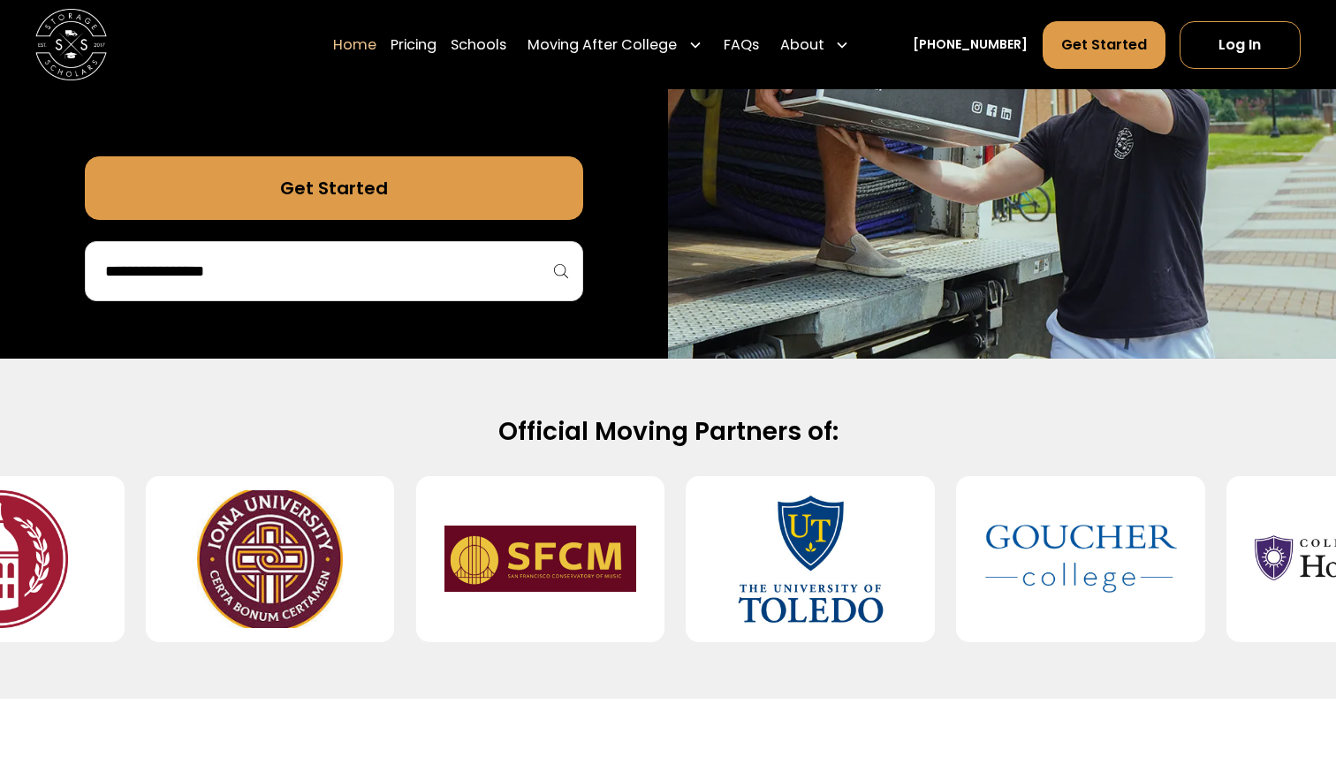
scroll to position [509, 0]
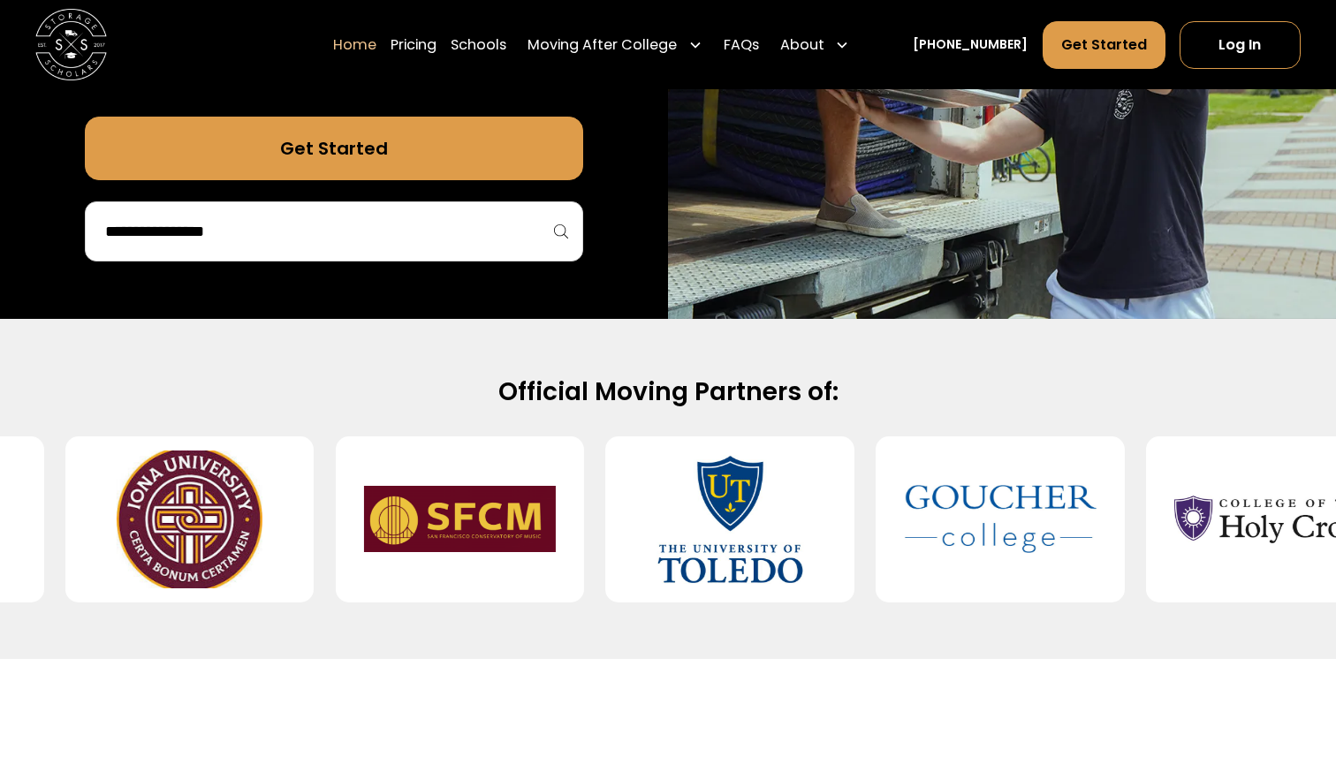
click at [435, 255] on div at bounding box center [334, 231] width 498 height 60
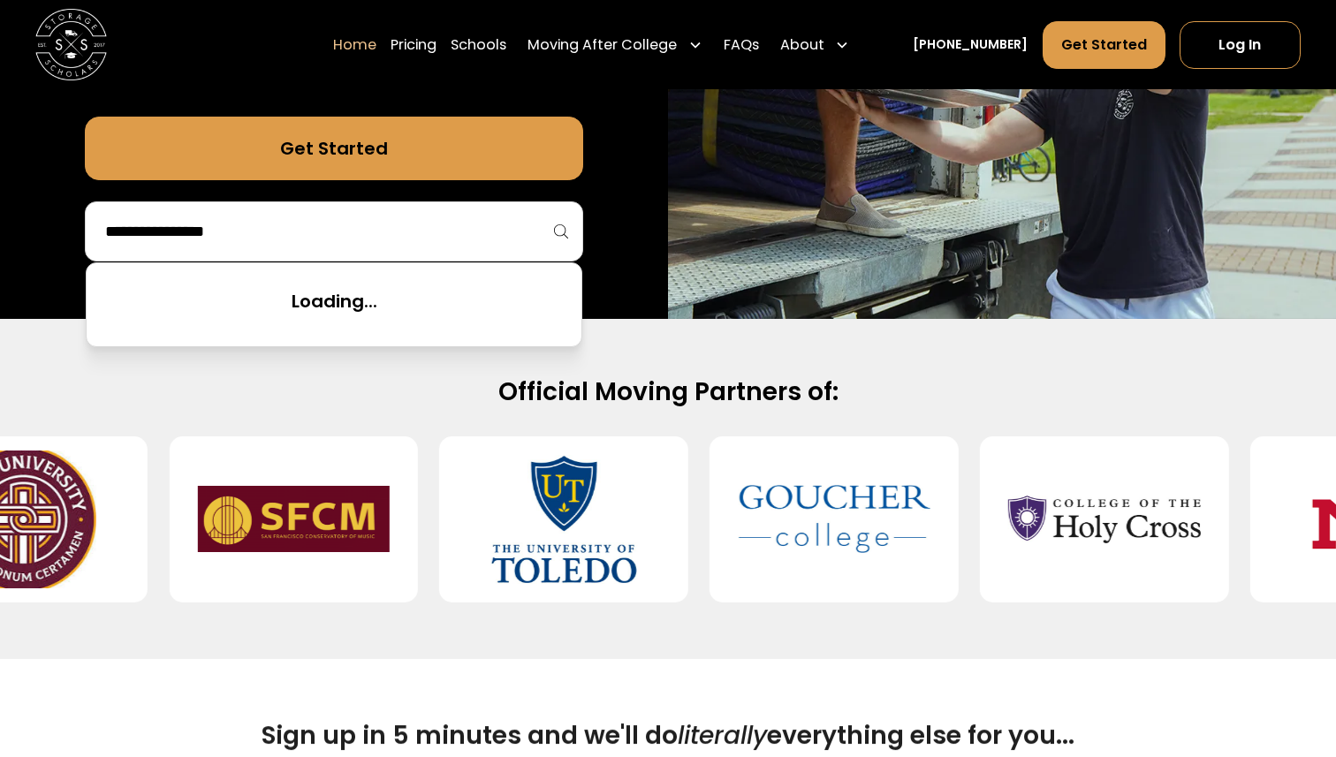
click at [443, 239] on input "search" at bounding box center [333, 231] width 461 height 30
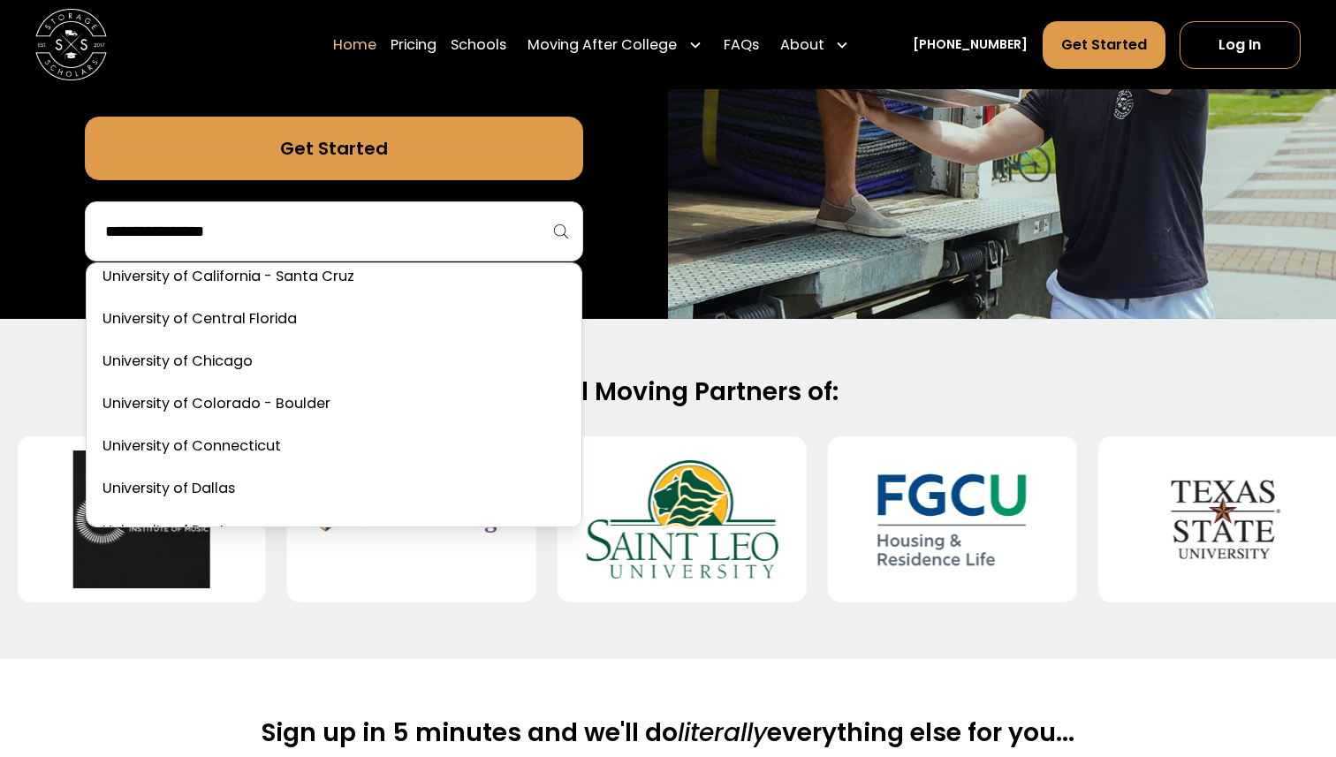
scroll to position [8262, 0]
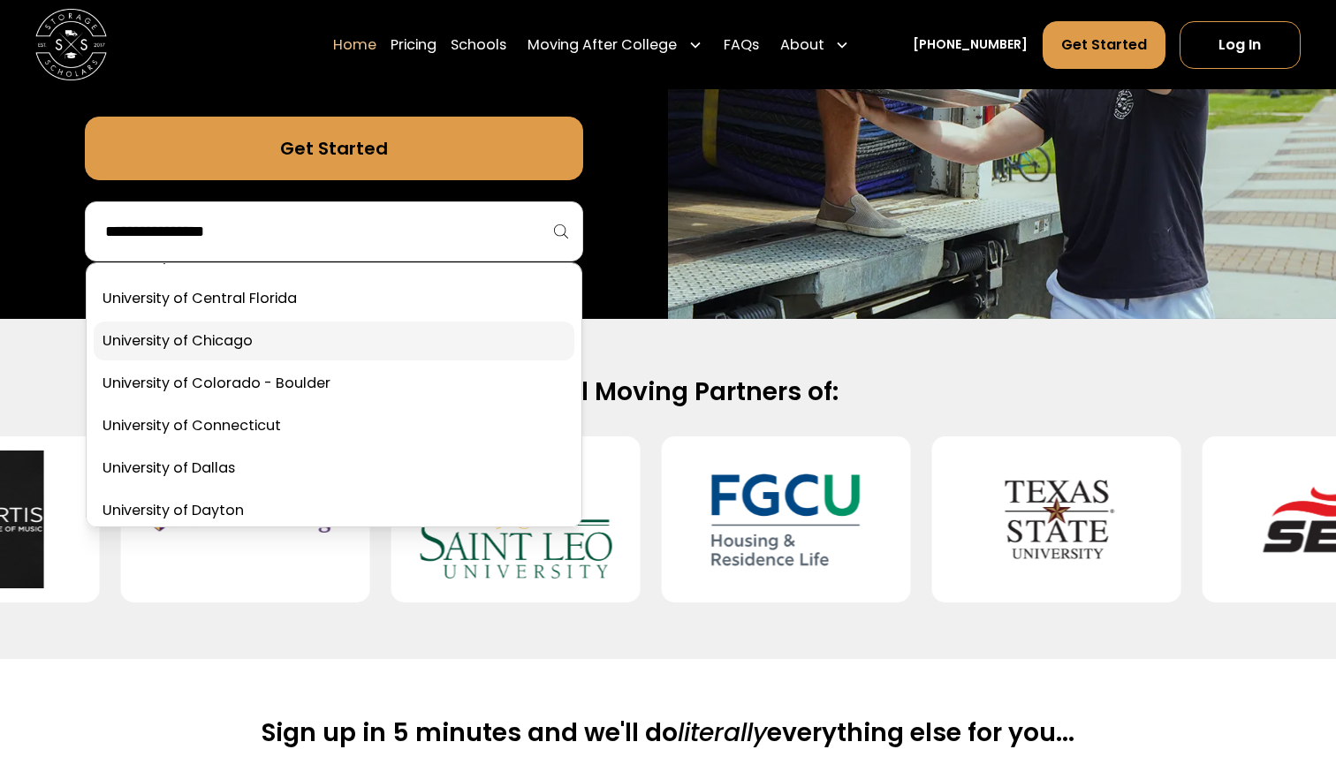
click at [398, 345] on link at bounding box center [334, 341] width 481 height 39
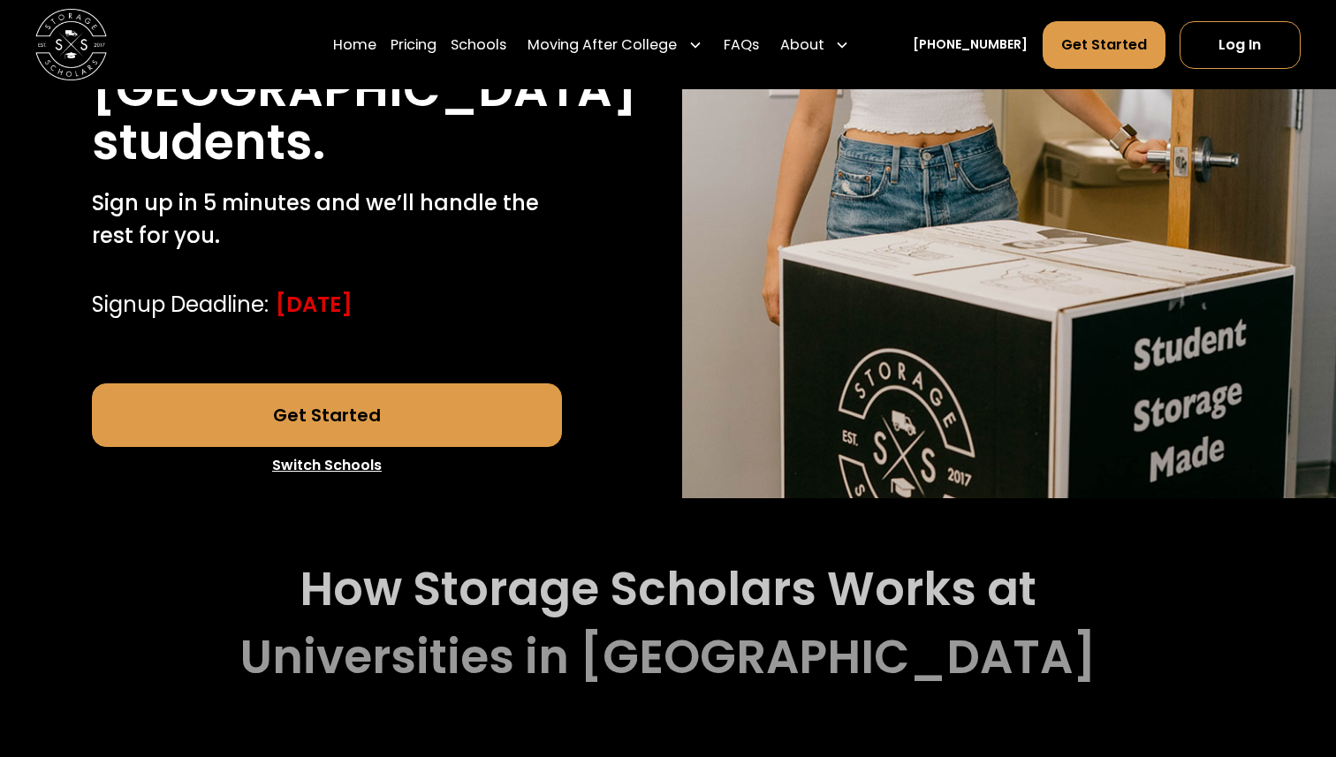
scroll to position [452, 0]
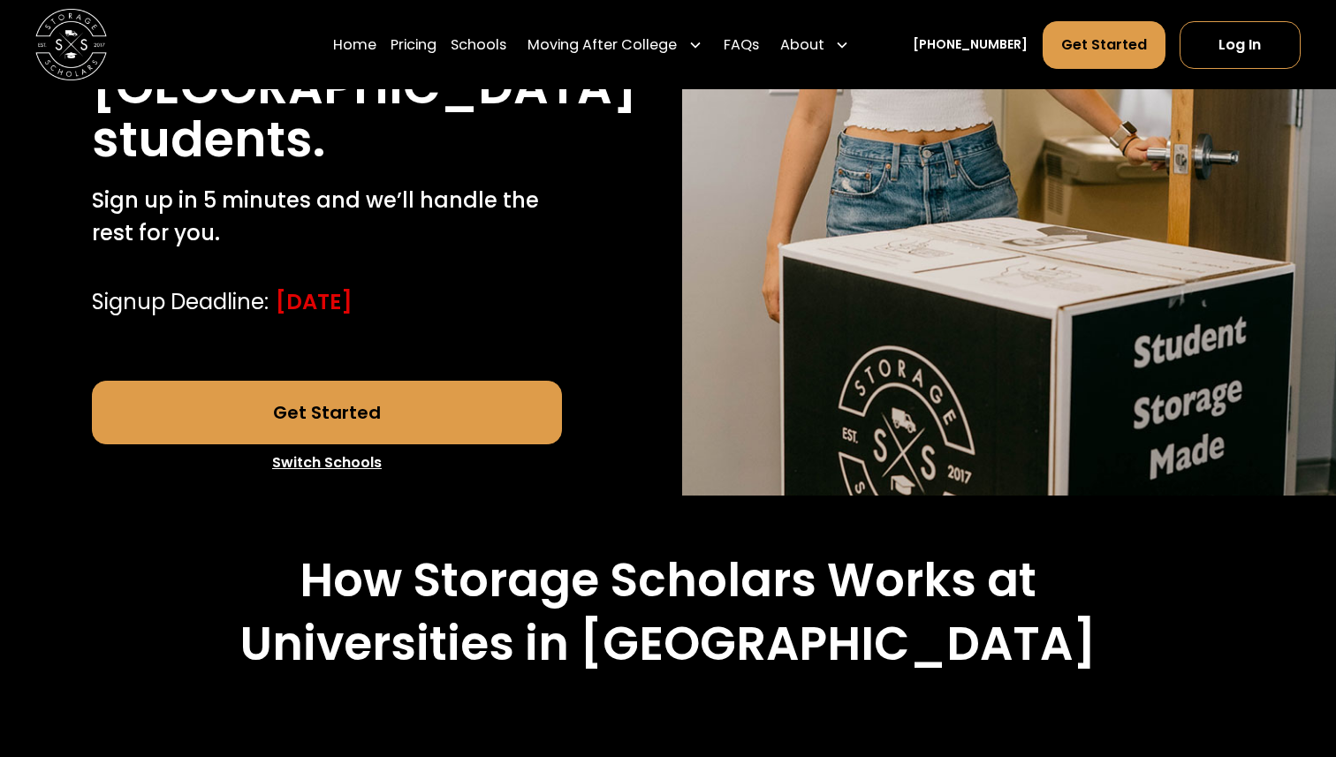
click at [421, 401] on link "Get Started" at bounding box center [327, 413] width 471 height 64
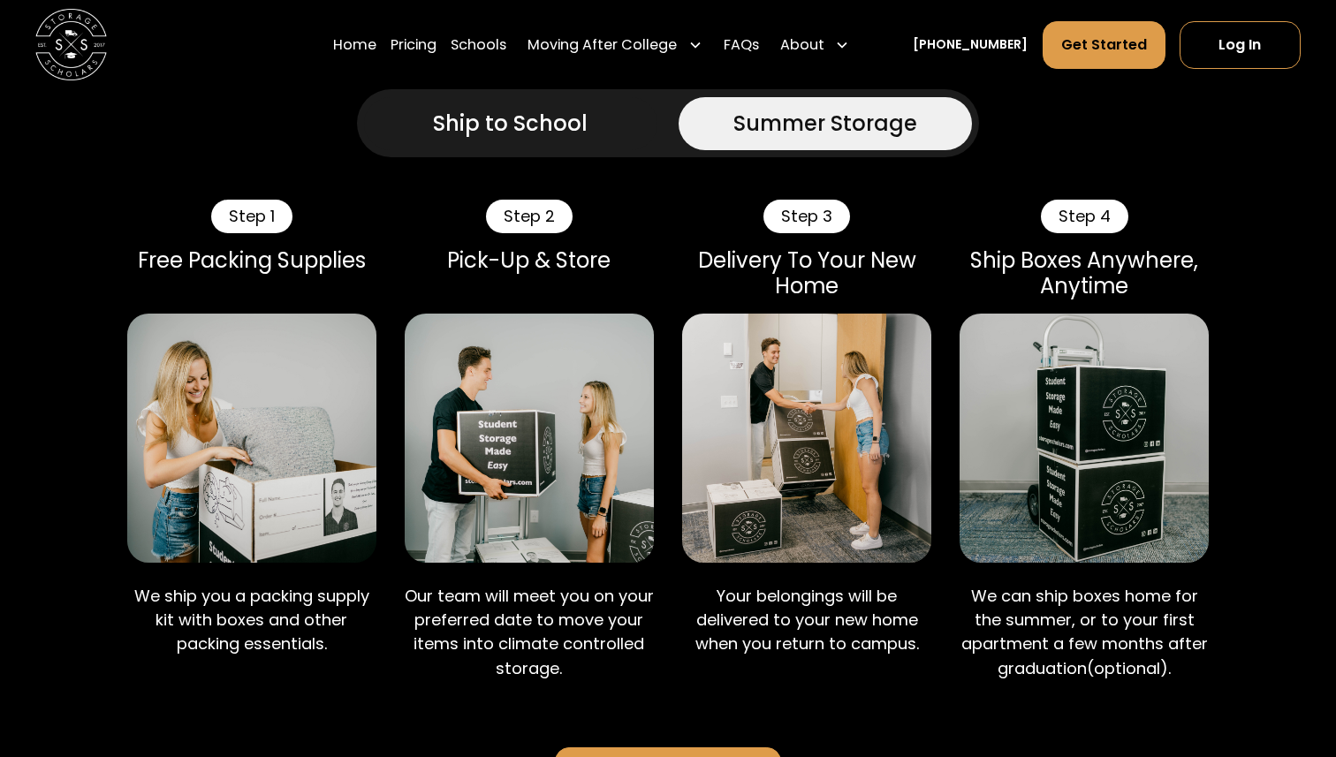
scroll to position [1117, 0]
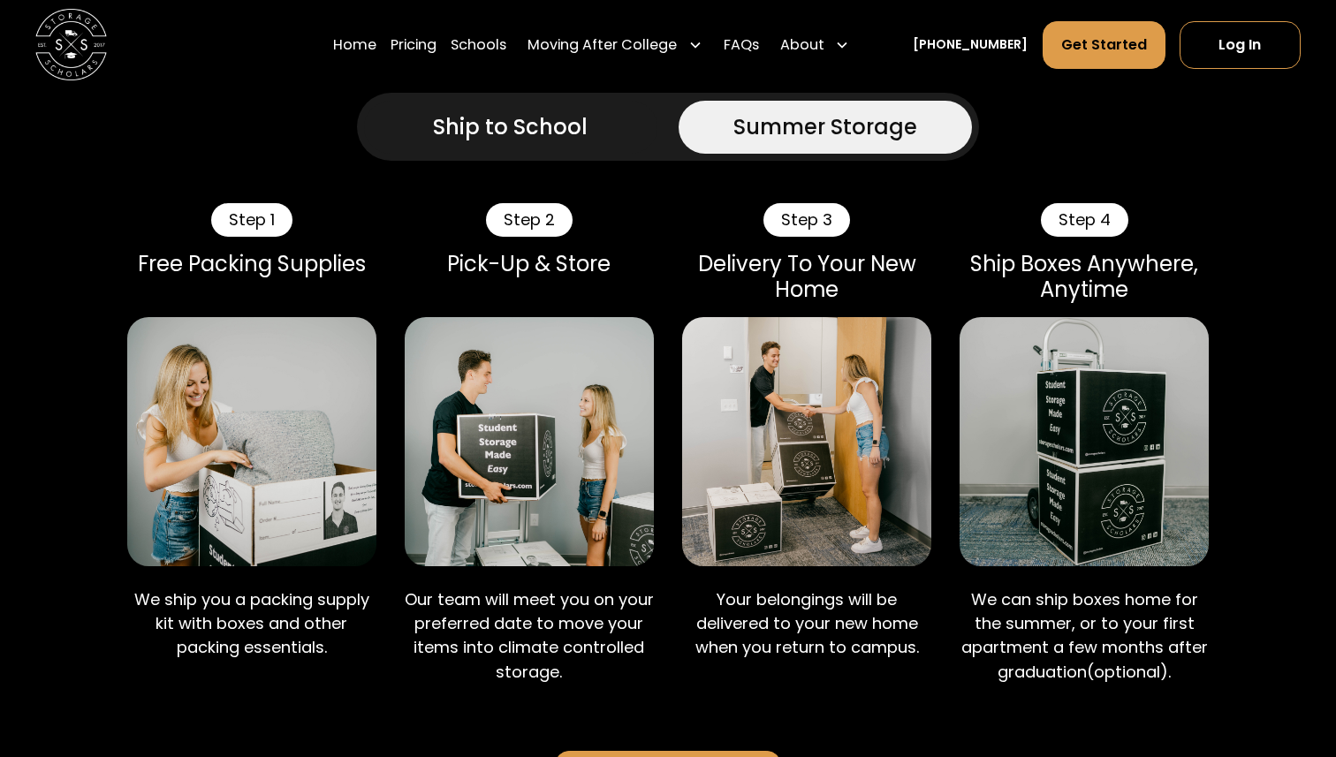
click at [474, 118] on div "Ship to School" at bounding box center [510, 127] width 155 height 32
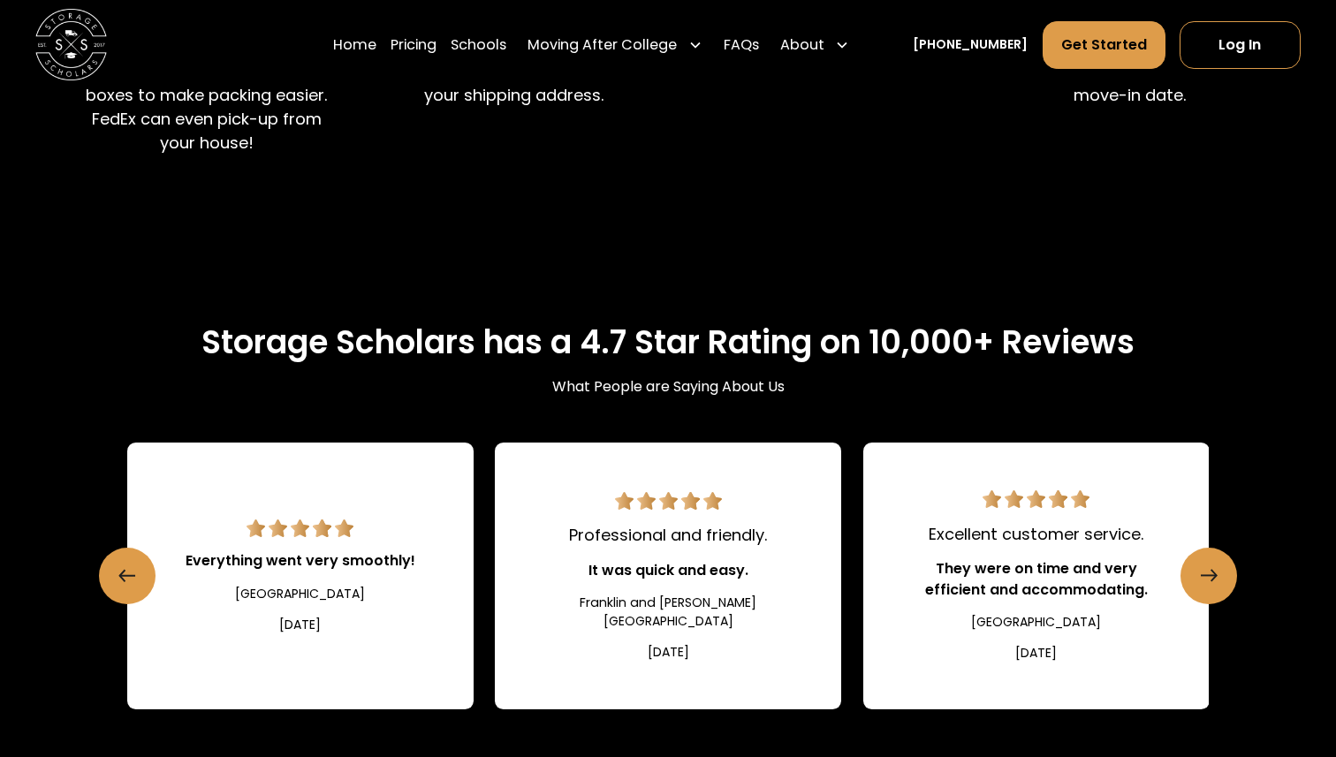
scroll to position [1838, 0]
